Goal: Find specific page/section: Find specific page/section

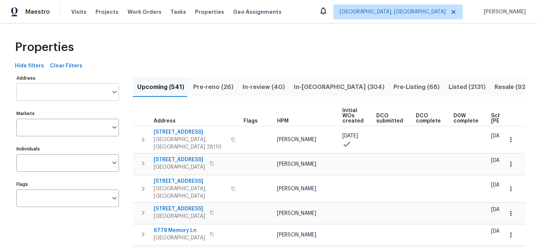
click at [74, 91] on input "Address" at bounding box center [61, 92] width 91 height 18
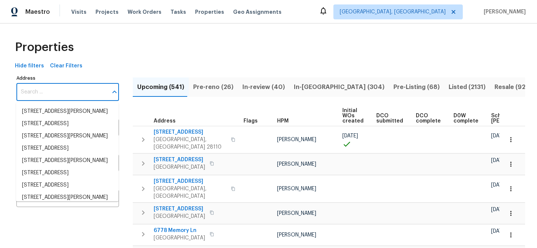
paste input "2816 Cypress Park Rd"
type input "2816 Cypress Park Rd"
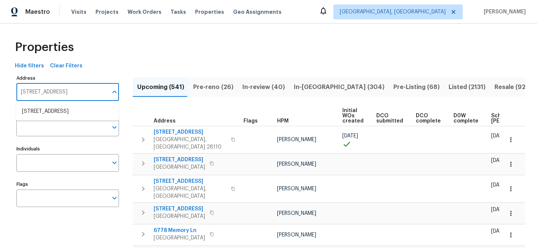
click at [77, 113] on li "2816 Cypress Park Rd Greensboro NC 27407" at bounding box center [67, 111] width 102 height 12
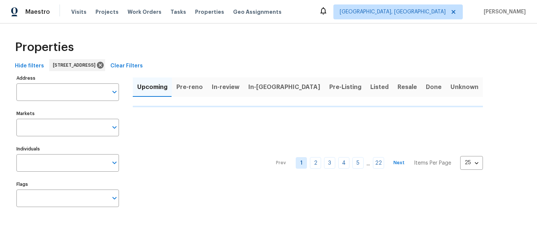
type input "2816 Cypress Park Rd Greensboro NC 27407"
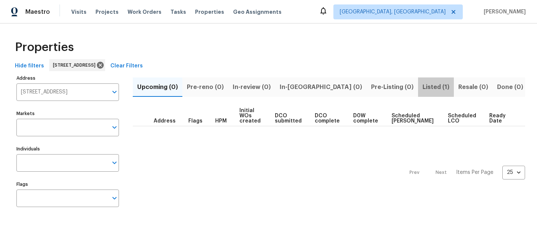
click at [422, 88] on span "Listed (1)" at bounding box center [435, 87] width 27 height 10
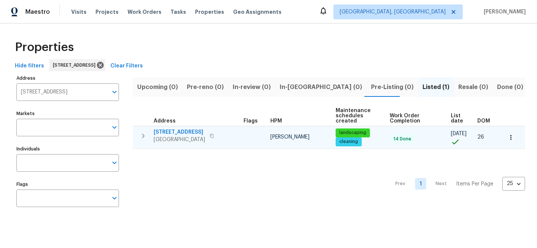
click at [194, 132] on span "2816 Cypress Park Rd" at bounding box center [179, 132] width 51 height 7
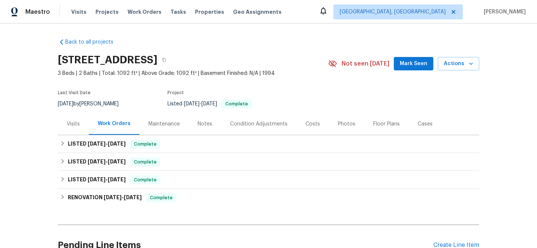
click at [75, 122] on div "Visits" at bounding box center [73, 123] width 13 height 7
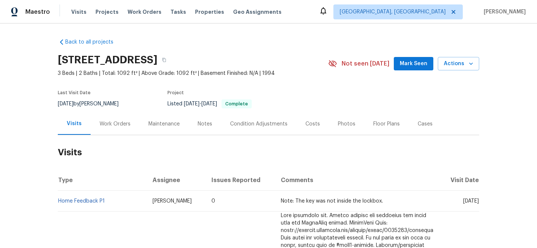
scroll to position [12, 0]
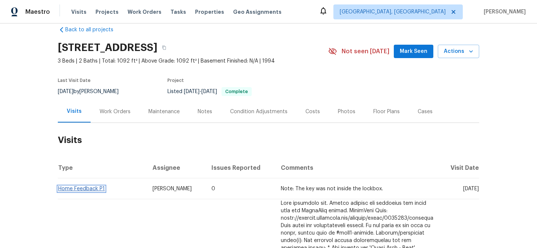
click at [84, 190] on link "Home Feedback P1" at bounding box center [81, 188] width 47 height 5
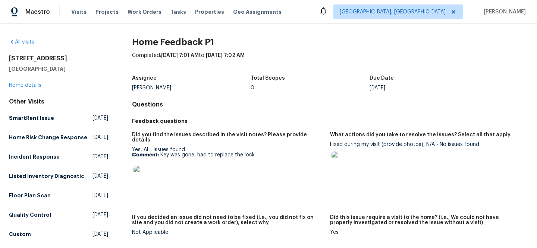
click at [149, 173] on img at bounding box center [145, 178] width 24 height 24
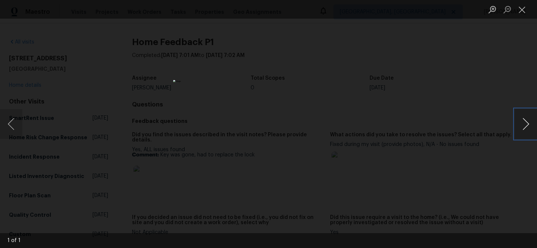
click at [522, 120] on button "Next image" at bounding box center [525, 124] width 22 height 30
click at [512, 73] on div "Lightbox" at bounding box center [268, 124] width 537 height 248
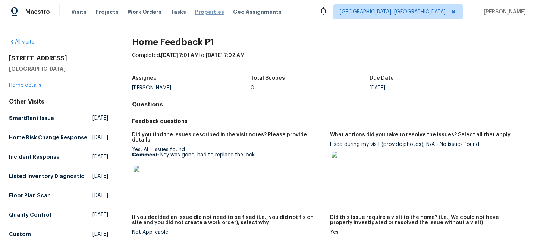
click at [200, 15] on span "Properties" at bounding box center [209, 11] width 29 height 7
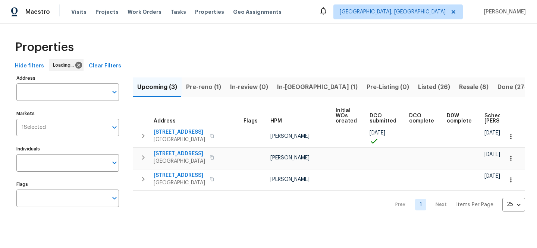
click at [116, 68] on span "Clear Filters" at bounding box center [105, 65] width 32 height 9
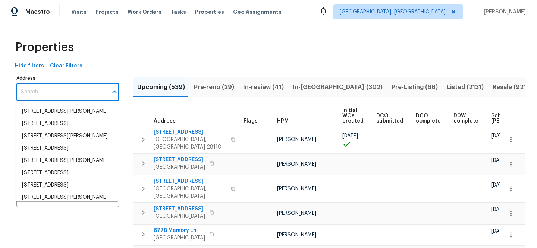
click at [83, 95] on input "Address" at bounding box center [61, 92] width 91 height 18
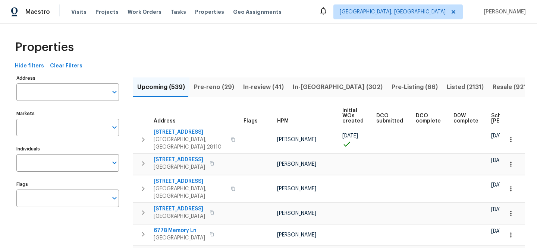
click at [83, 95] on input "Address" at bounding box center [61, 92] width 91 height 18
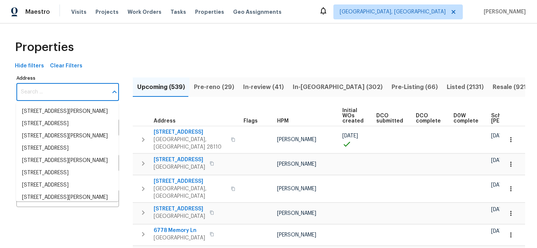
paste input "5617 220th St N, Forest Lake, MN 55025"
type input "5617 220th St N, Forest Lake, MN 55025"
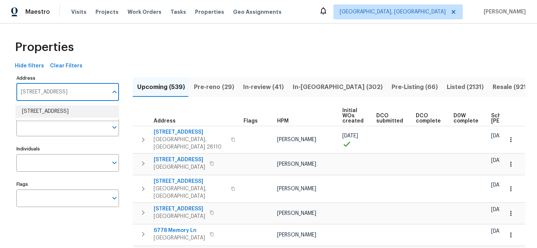
click at [71, 112] on li "5617 220th St N Forest Lake MN 55025" at bounding box center [67, 111] width 102 height 12
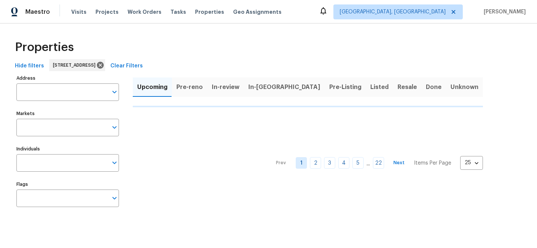
type input "5617 220th St N Forest Lake MN 55025"
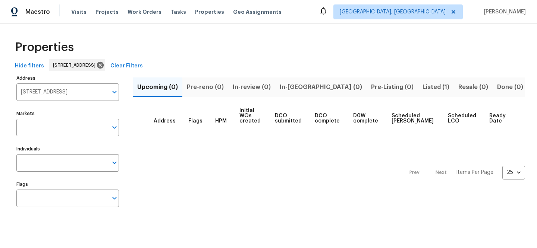
click at [422, 85] on span "Listed (1)" at bounding box center [435, 87] width 27 height 10
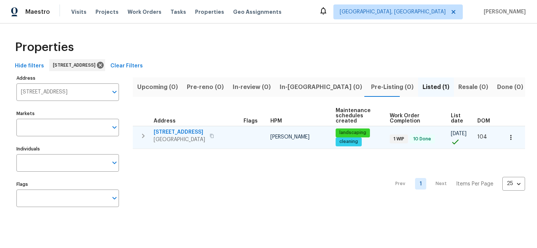
click at [188, 131] on span "5617 220th St N" at bounding box center [179, 132] width 51 height 7
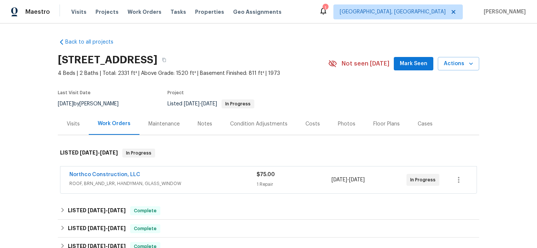
click at [211, 184] on span "ROOF, BRN_AND_LRR, HANDYMAN, GLASS_WINDOW" at bounding box center [162, 183] width 187 height 7
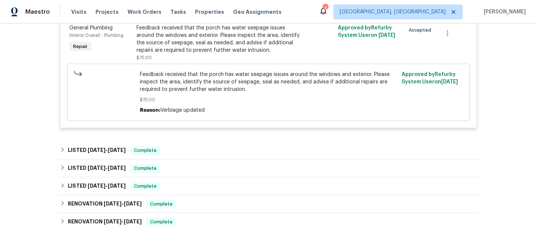
scroll to position [132, 0]
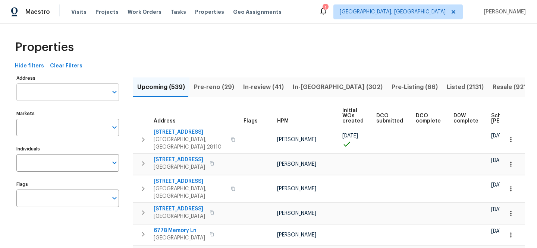
click at [74, 95] on input "Address" at bounding box center [61, 92] width 91 height 18
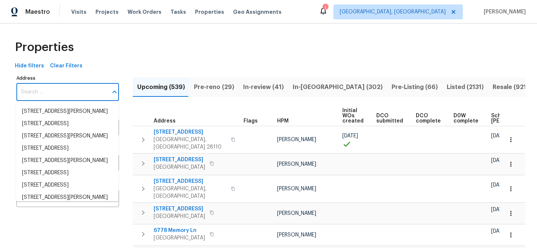
paste input "3309 Red Oak Cir N, Burnsville, MN 55337"
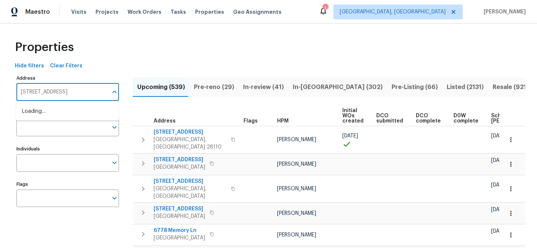
type input "3309 Red Oak Cir N, Burnsville, MN 55337"
click at [82, 113] on li "3309 Red Oak Cir N Burnsville MN 55337" at bounding box center [67, 111] width 102 height 12
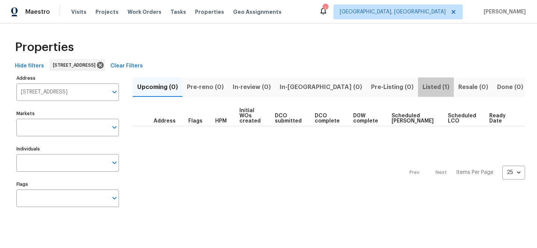
click at [422, 89] on span "Listed (1)" at bounding box center [435, 87] width 27 height 10
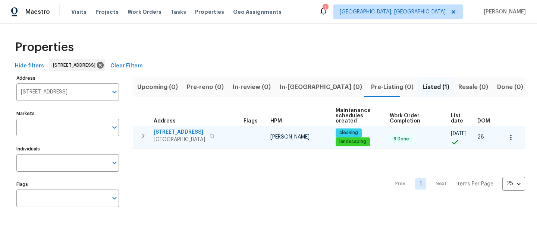
click at [191, 132] on span "[STREET_ADDRESS]" at bounding box center [179, 132] width 51 height 7
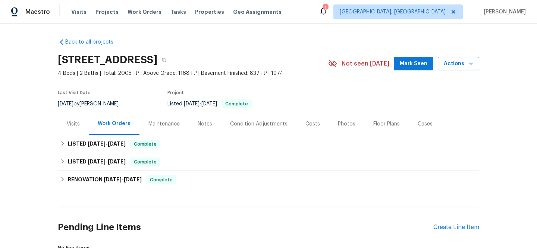
click at [70, 124] on div "Visits" at bounding box center [73, 123] width 13 height 7
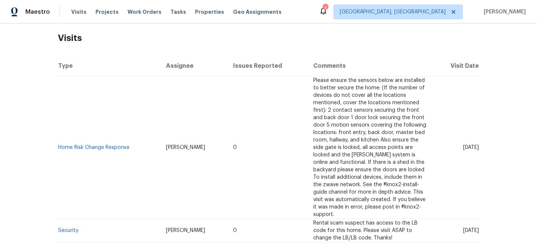
scroll to position [130, 0]
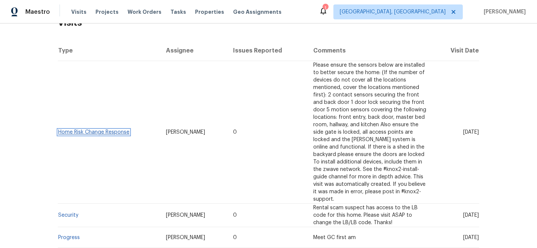
click at [100, 130] on link "Home Risk Change Response" at bounding box center [93, 132] width 71 height 5
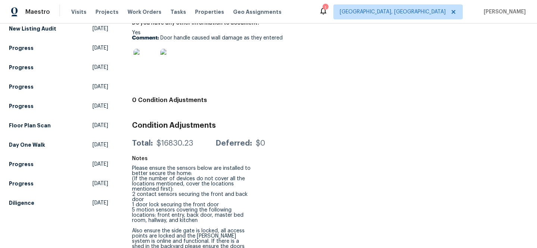
scroll to position [56, 0]
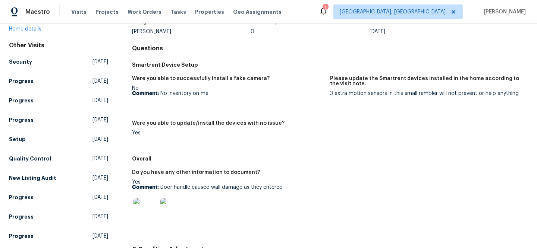
click at [175, 213] on img at bounding box center [172, 210] width 24 height 24
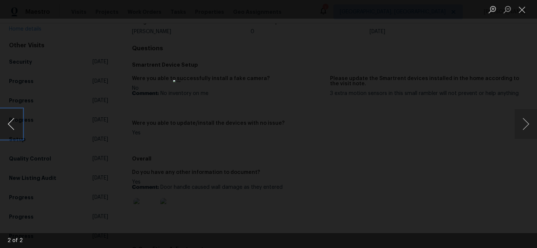
click at [11, 128] on button "Previous image" at bounding box center [11, 124] width 22 height 30
click at [531, 131] on button "Next image" at bounding box center [525, 124] width 22 height 30
click at [521, 13] on button "Close lightbox" at bounding box center [521, 9] width 15 height 13
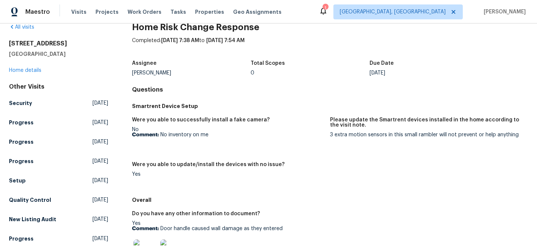
scroll to position [0, 0]
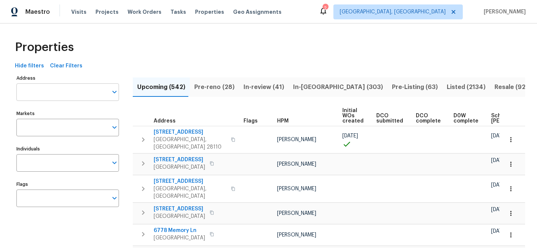
click at [84, 92] on input "Address" at bounding box center [61, 92] width 91 height 18
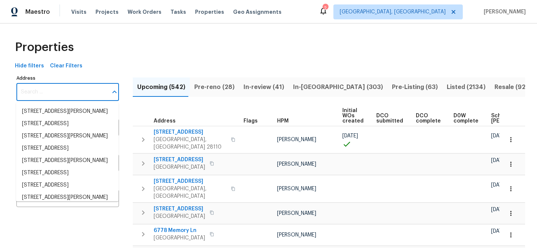
paste input "[STREET_ADDRESS]"
type input "[STREET_ADDRESS]"
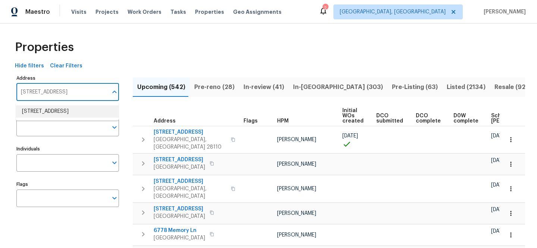
click at [90, 111] on li "[STREET_ADDRESS]" at bounding box center [67, 111] width 102 height 12
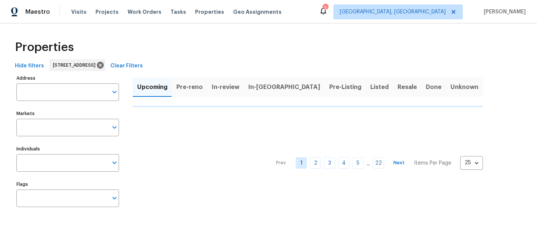
type input "[STREET_ADDRESS]"
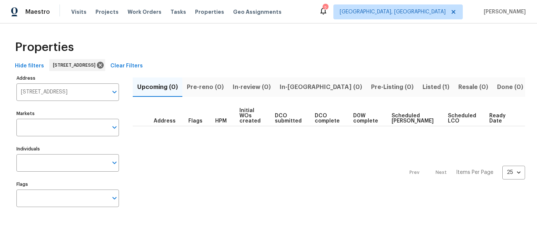
click at [422, 88] on span "Listed (1)" at bounding box center [435, 87] width 27 height 10
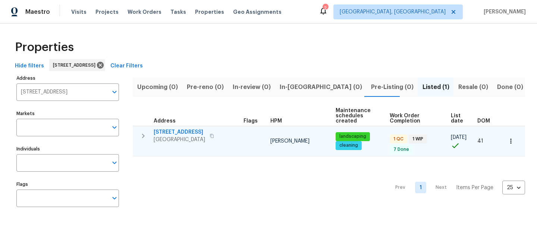
click at [187, 130] on span "[STREET_ADDRESS]" at bounding box center [179, 132] width 51 height 7
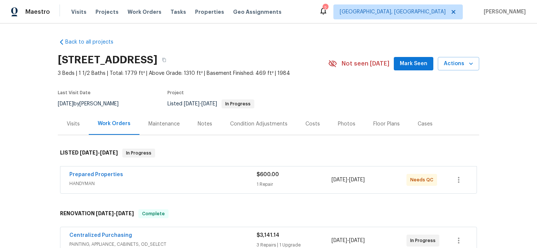
click at [197, 187] on span "HANDYMAN" at bounding box center [162, 183] width 187 height 7
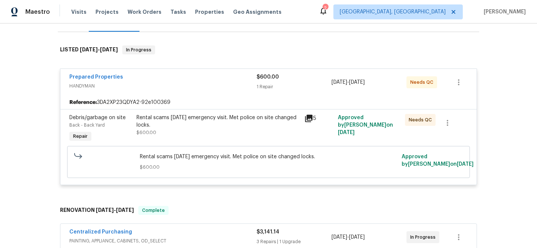
scroll to position [116, 0]
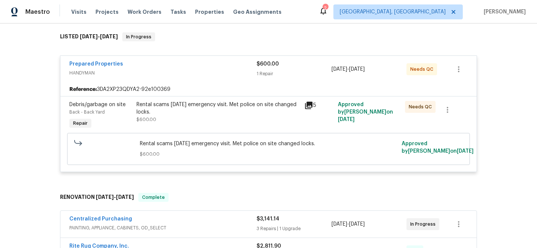
click at [306, 103] on icon at bounding box center [308, 105] width 7 height 7
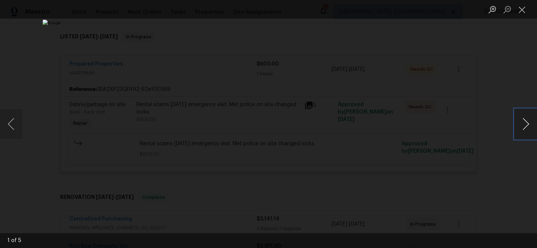
click at [532, 123] on button "Next image" at bounding box center [525, 124] width 22 height 30
click at [533, 123] on button "Next image" at bounding box center [525, 124] width 22 height 30
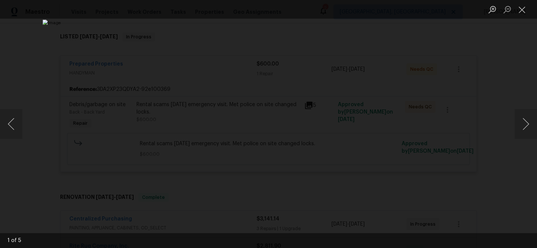
click at [512, 192] on div "Lightbox" at bounding box center [268, 124] width 537 height 248
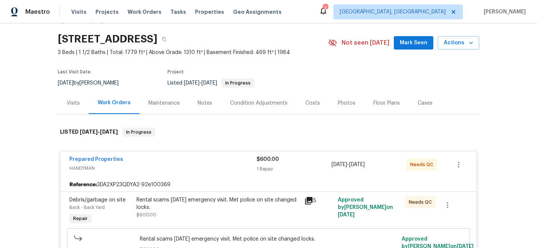
scroll to position [0, 0]
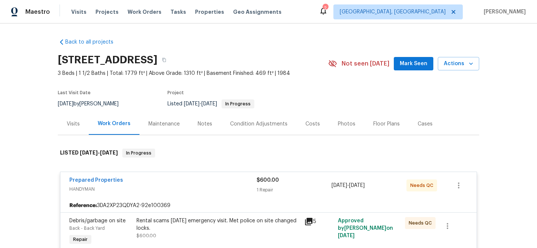
click at [61, 120] on div "Visits" at bounding box center [73, 124] width 31 height 22
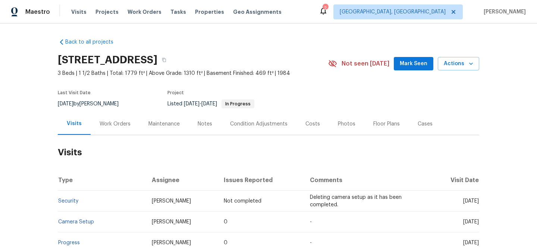
scroll to position [54, 0]
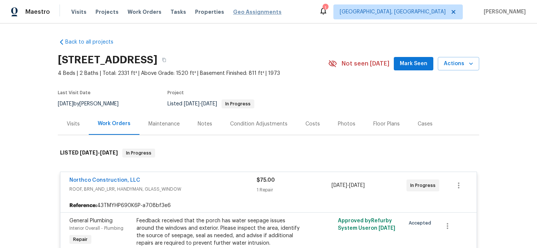
scroll to position [132, 0]
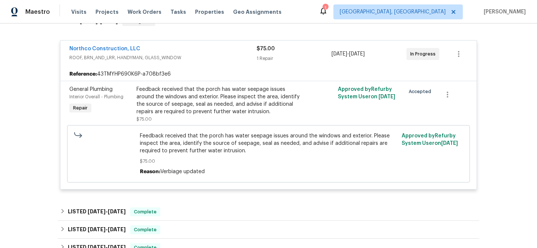
click at [206, 11] on span "Properties" at bounding box center [209, 11] width 29 height 7
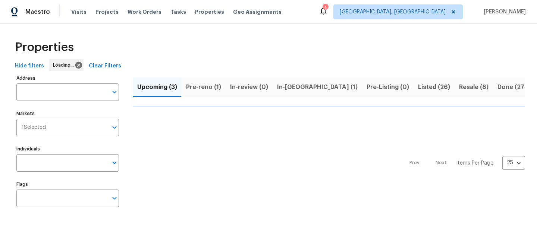
click at [110, 69] on span "Clear Filters" at bounding box center [105, 65] width 32 height 9
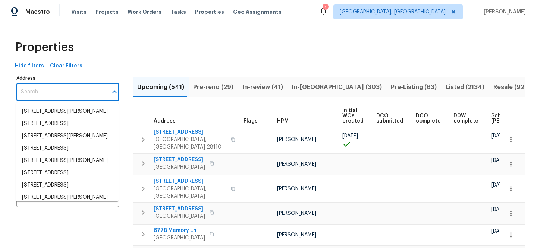
click at [82, 96] on input "Address" at bounding box center [61, 92] width 91 height 18
paste input "20612 Kingsville St"
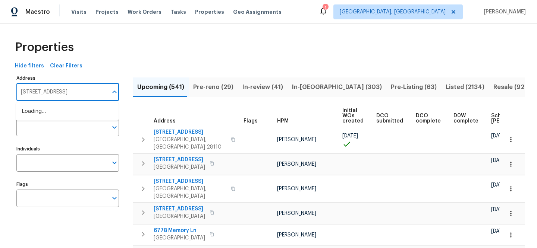
type input "20612 Kingsville St"
click at [96, 118] on li "20612 Kingsville St Harper Woods MI 48225" at bounding box center [67, 111] width 102 height 12
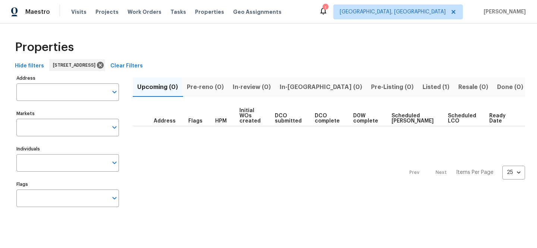
type input "20612 Kingsville St Harper Woods MI 48225"
click at [422, 90] on span "Listed (1)" at bounding box center [435, 87] width 27 height 10
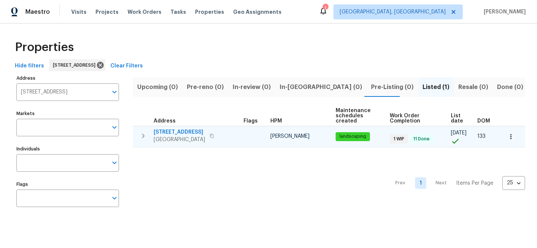
click at [192, 132] on span "20612 Kingsville St" at bounding box center [179, 132] width 51 height 7
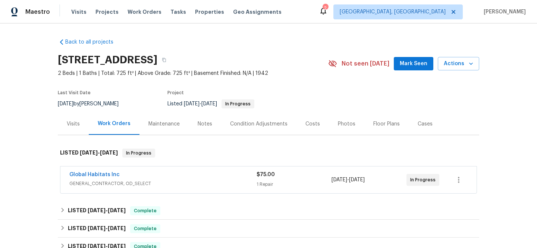
click at [161, 180] on span "GENERAL_CONTRACTOR, OD_SELECT" at bounding box center [162, 183] width 187 height 7
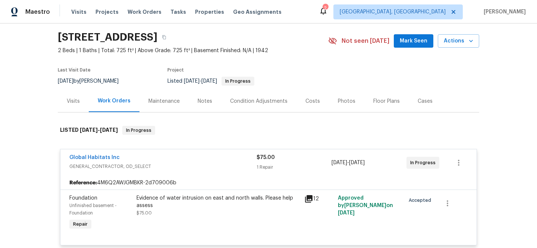
scroll to position [61, 0]
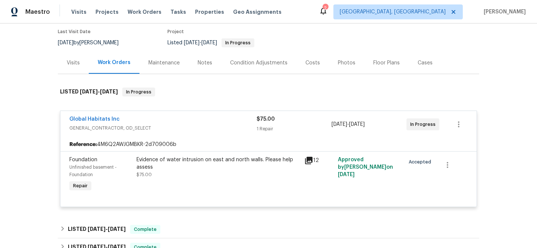
click at [304, 162] on icon at bounding box center [308, 160] width 9 height 9
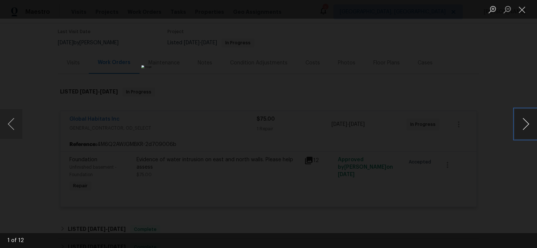
click at [524, 122] on button "Next image" at bounding box center [525, 124] width 22 height 30
click at [523, 122] on button "Next image" at bounding box center [525, 124] width 22 height 30
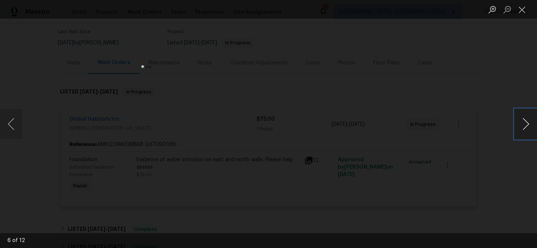
click at [523, 122] on button "Next image" at bounding box center [525, 124] width 22 height 30
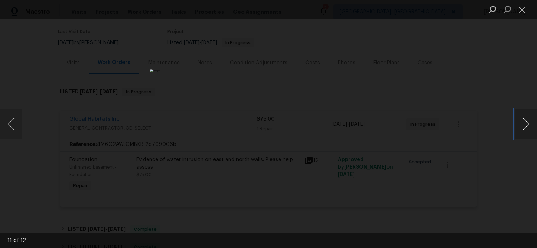
click at [523, 122] on button "Next image" at bounding box center [525, 124] width 22 height 30
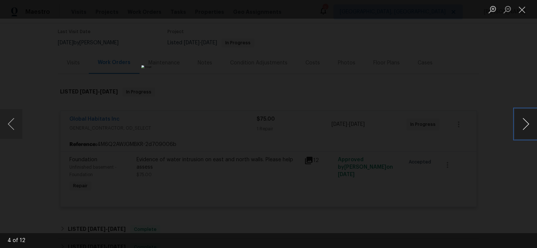
click at [523, 122] on button "Next image" at bounding box center [525, 124] width 22 height 30
click at [490, 86] on div "Lightbox" at bounding box center [268, 124] width 537 height 248
